Goal: Task Accomplishment & Management: Use online tool/utility

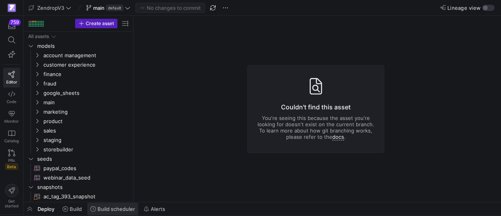
click at [123, 210] on span "Build scheduler" at bounding box center [117, 209] width 38 height 6
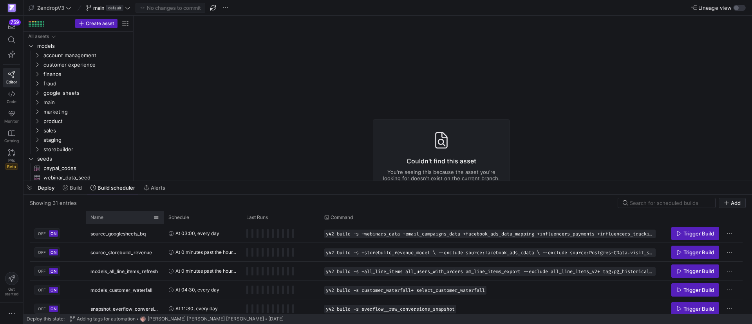
click at [121, 215] on div "Name" at bounding box center [121, 217] width 63 height 9
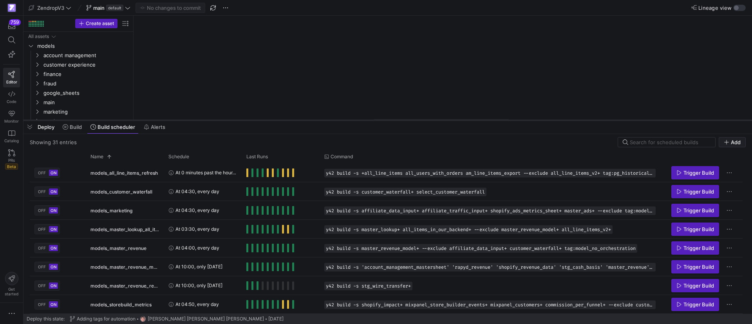
drag, startPoint x: 186, startPoint y: 181, endPoint x: 190, endPoint y: 117, distance: 63.9
click at [190, 119] on div at bounding box center [387, 120] width 728 height 3
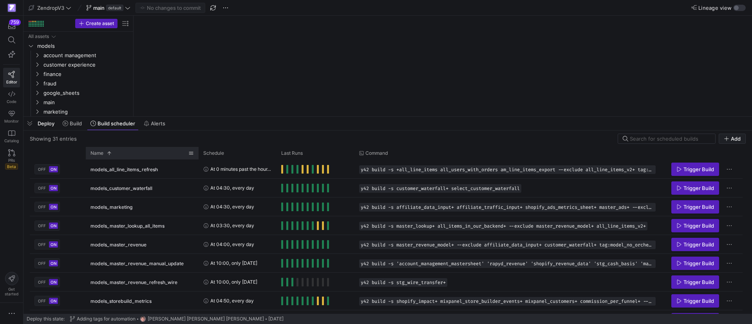
drag, startPoint x: 162, startPoint y: 155, endPoint x: 197, endPoint y: 155, distance: 34.9
click at [197, 155] on div at bounding box center [198, 153] width 3 height 13
click at [501, 215] on span "Trigger Build" at bounding box center [698, 263] width 31 height 6
click at [501, 215] on span "Trigger Build" at bounding box center [698, 244] width 31 height 6
click at [501, 207] on span "Trigger Build" at bounding box center [698, 207] width 31 height 6
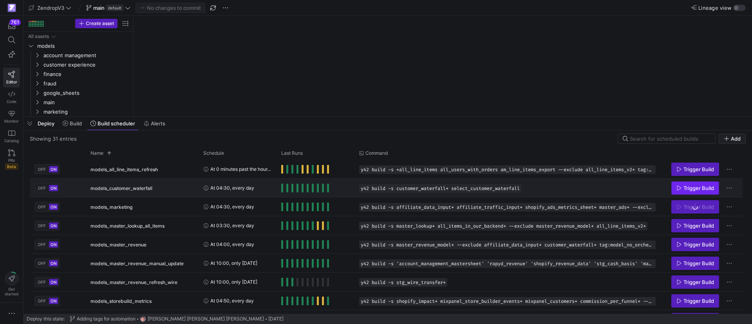
click at [501, 187] on span "Trigger Build" at bounding box center [698, 188] width 31 height 6
